Goal: Contribute content: Add original content to the website for others to see

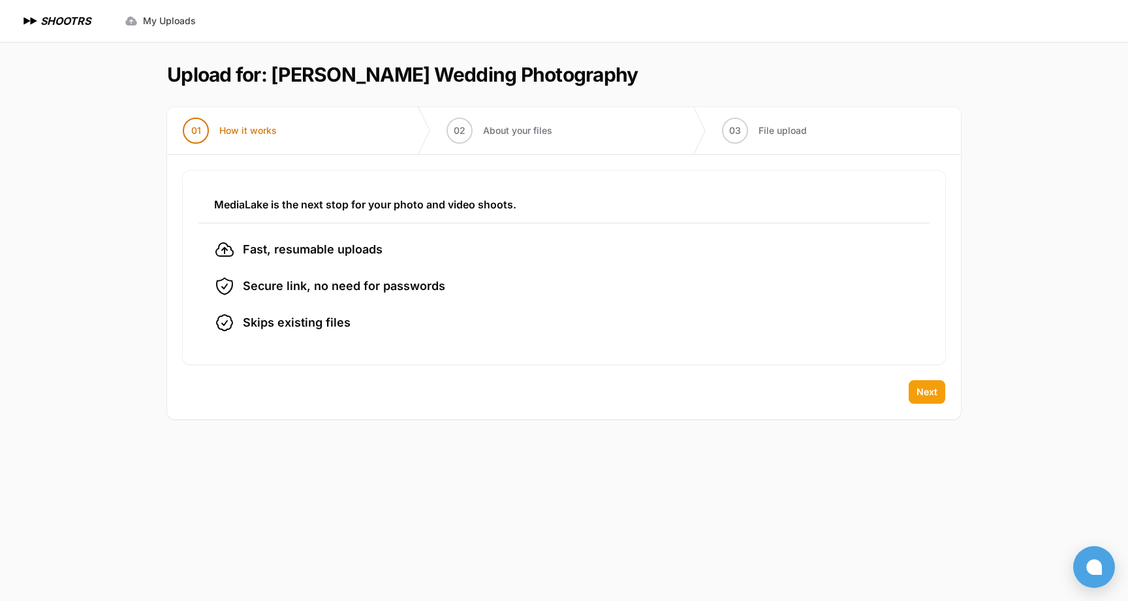
click at [925, 390] on span "Next" at bounding box center [927, 391] width 21 height 13
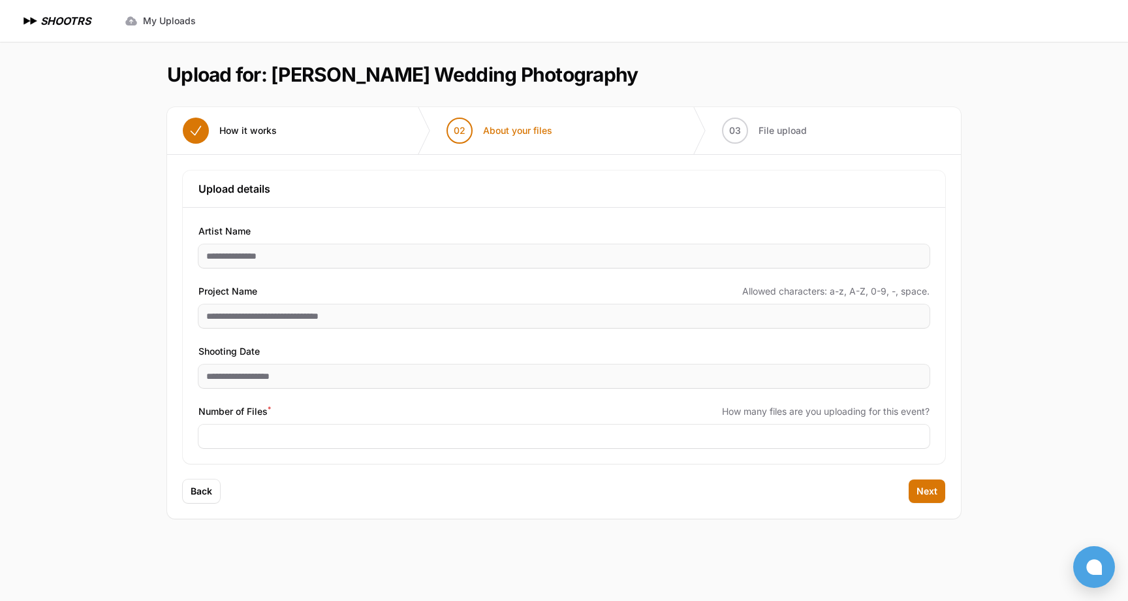
click at [275, 416] on div "Number of Files * How many files are you uploading for this event?" at bounding box center [563, 411] width 731 height 16
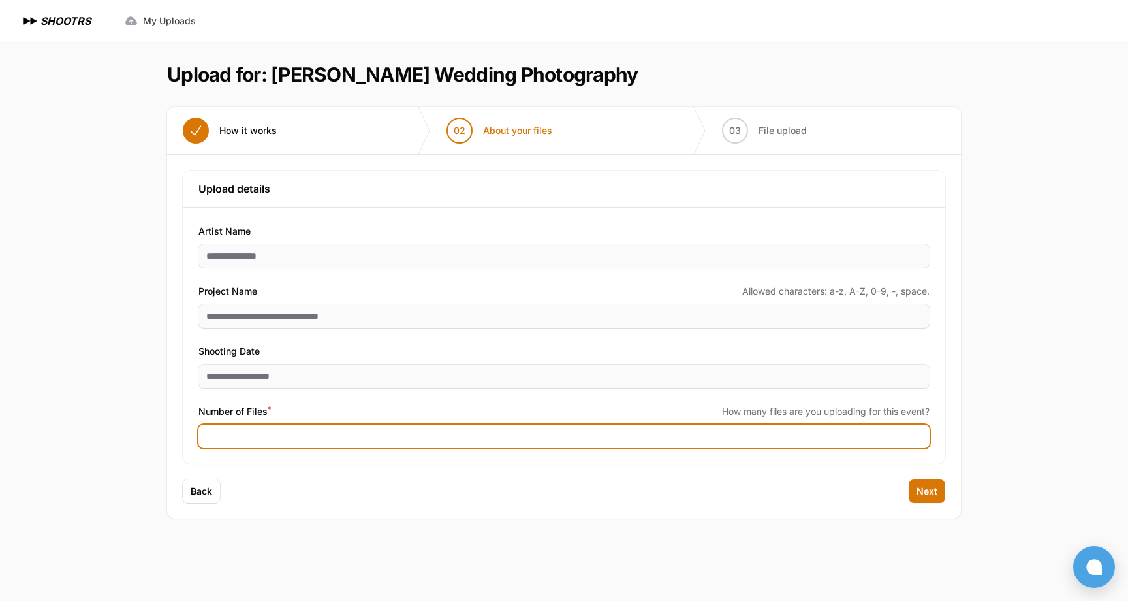
click at [275, 429] on input "Number of Files *" at bounding box center [563, 436] width 731 height 24
type input "****"
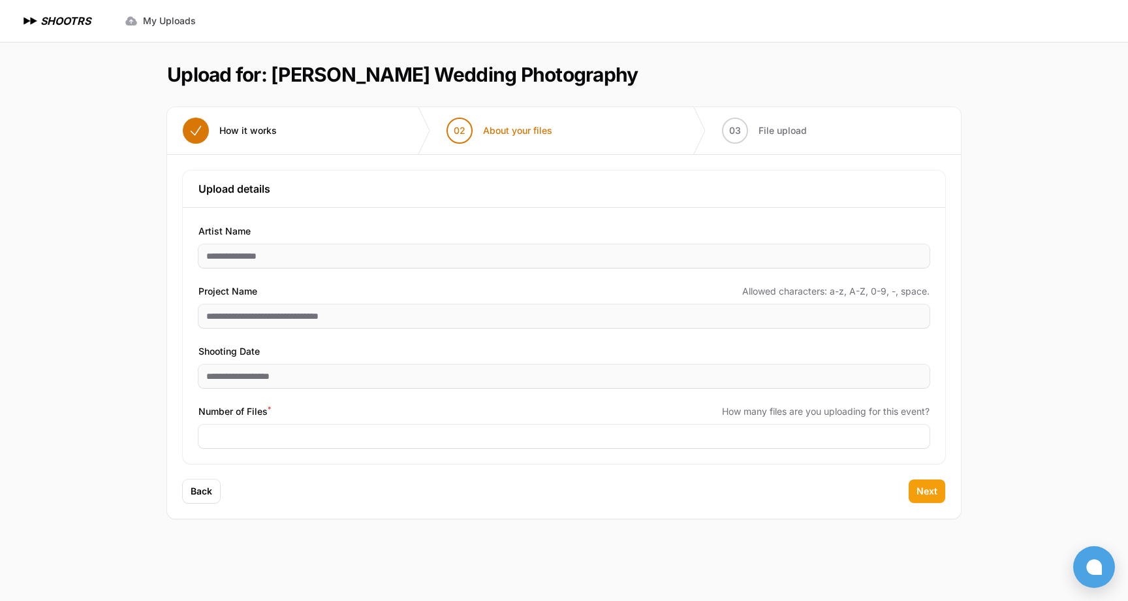
click at [936, 496] on span "Next" at bounding box center [927, 490] width 21 height 13
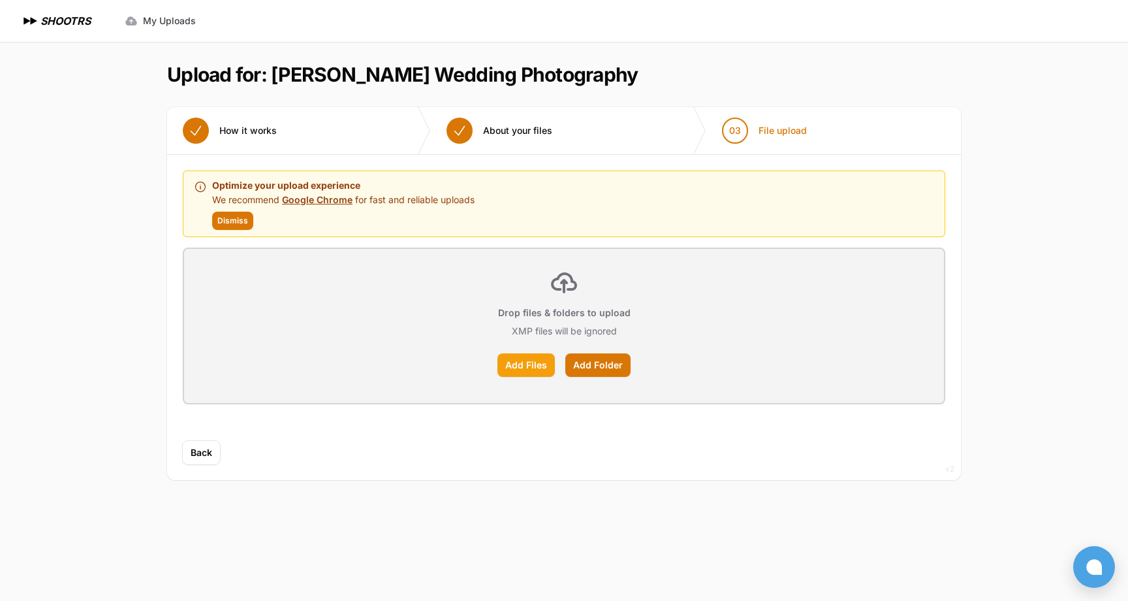
click at [526, 361] on label "Add Files" at bounding box center [525, 365] width 57 height 24
click at [0, 0] on input "Add Files" at bounding box center [0, 0] width 0 height 0
